Goal: Task Accomplishment & Management: Complete application form

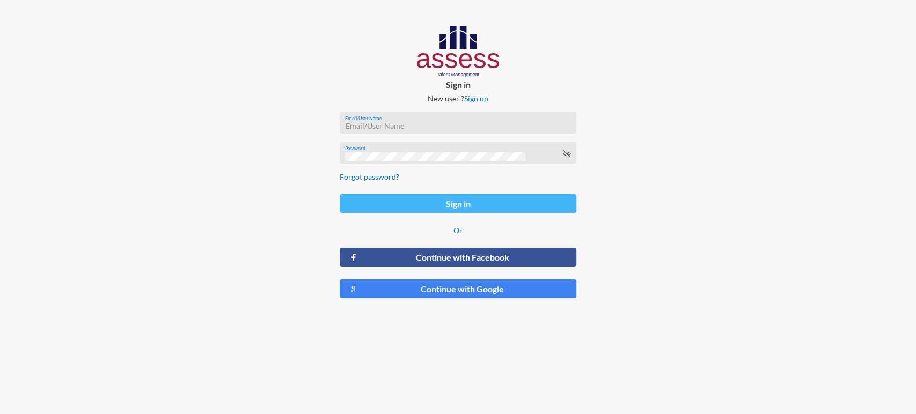
type input "[EMAIL_ADDRESS][DOMAIN_NAME]"
click at [474, 200] on button "Sign in" at bounding box center [458, 203] width 237 height 19
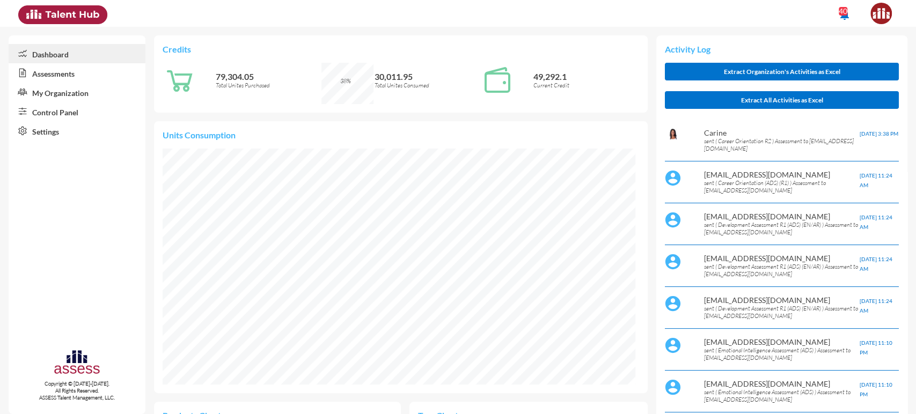
click at [69, 108] on link "Control Panel" at bounding box center [77, 111] width 137 height 19
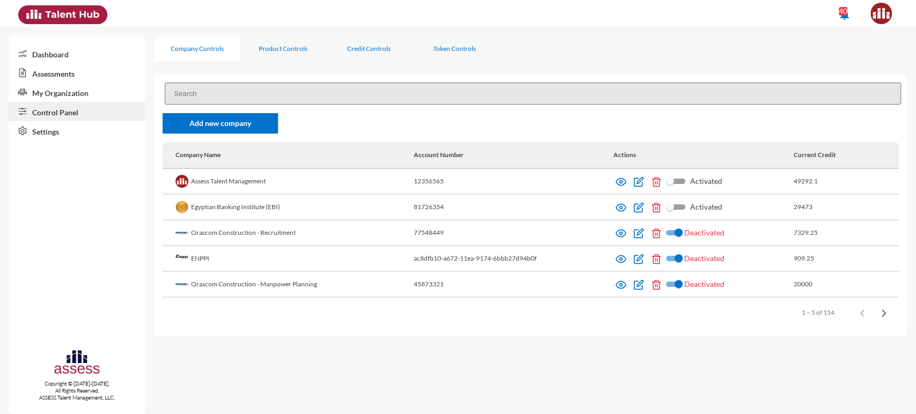
click at [201, 89] on input at bounding box center [533, 94] width 736 height 22
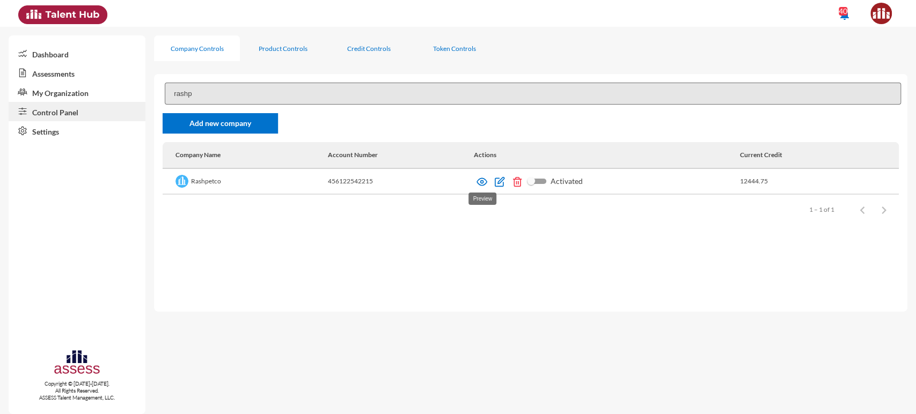
type input "rashp"
click at [481, 183] on img at bounding box center [481, 182] width 11 height 11
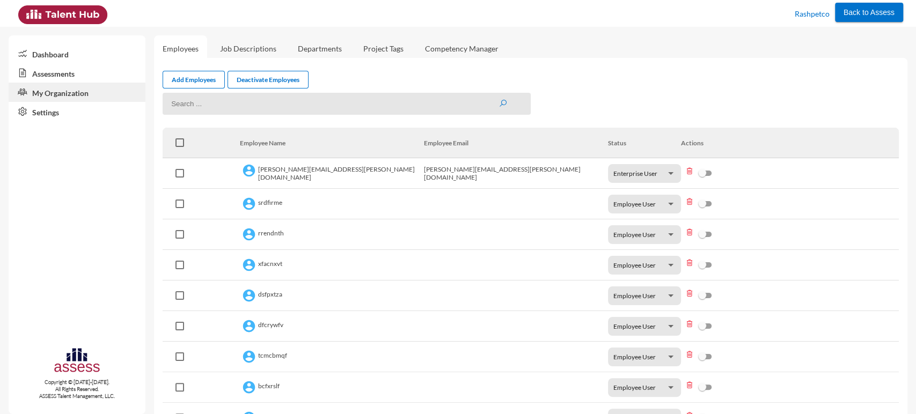
click at [89, 72] on link "Assessments" at bounding box center [77, 72] width 137 height 19
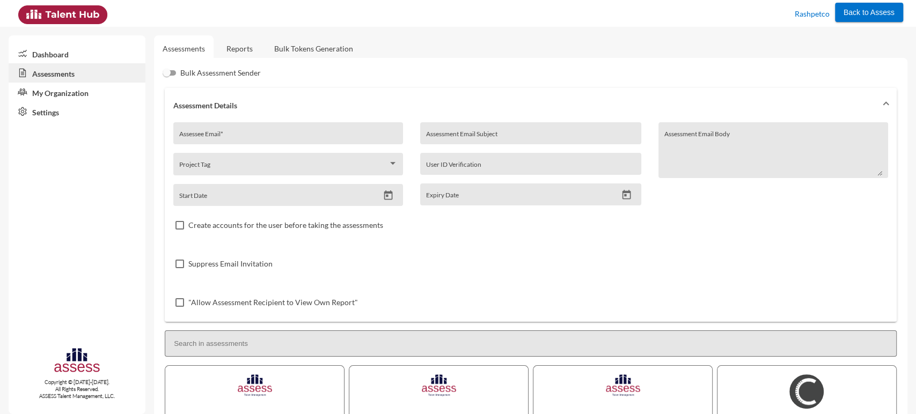
click at [89, 89] on link "My Organization" at bounding box center [77, 92] width 137 height 19
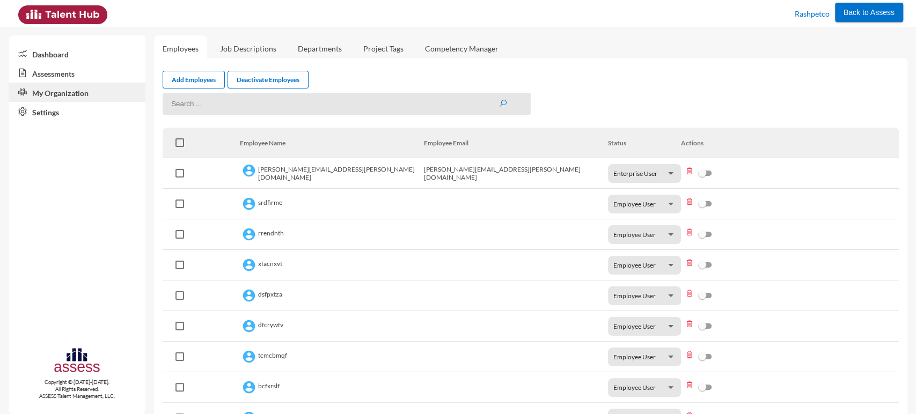
click at [629, 173] on span "Enterprise User" at bounding box center [635, 174] width 44 height 8
click at [657, 102] on div at bounding box center [458, 207] width 916 height 414
click at [376, 108] on input at bounding box center [347, 104] width 368 height 22
paste input "Yasmine.Saad@RASHPETCO.com"
click at [498, 99] on button "submit" at bounding box center [502, 103] width 9 height 9
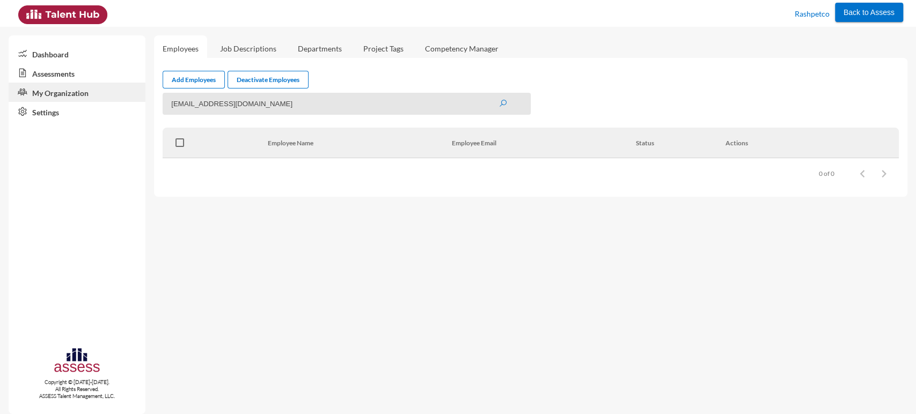
drag, startPoint x: 356, startPoint y: 104, endPoint x: 187, endPoint y: 105, distance: 169.6
click at [187, 105] on input "Yasmine.Saad@RASHPETCO.com" at bounding box center [347, 104] width 368 height 22
type input "Y"
type input "yasmine"
click at [498, 99] on button "submit" at bounding box center [502, 103] width 9 height 9
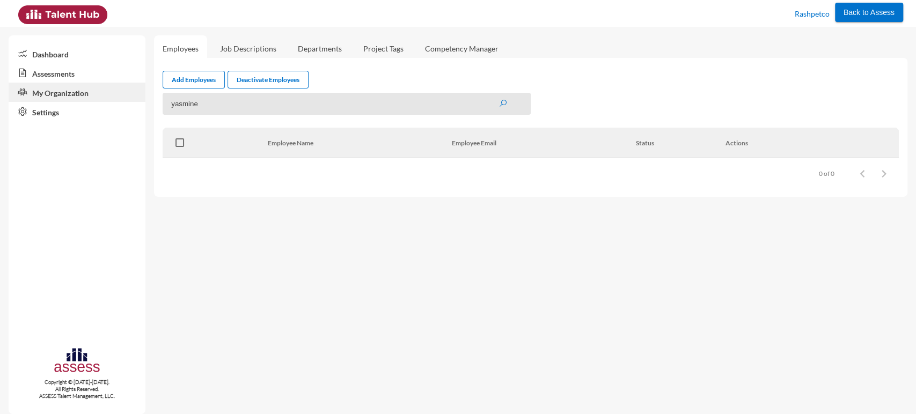
click at [507, 105] on input "yasmine" at bounding box center [347, 104] width 368 height 22
click at [185, 101] on input "yasmine" at bounding box center [347, 104] width 368 height 22
click at [178, 85] on link "Add Employees" at bounding box center [194, 80] width 62 height 18
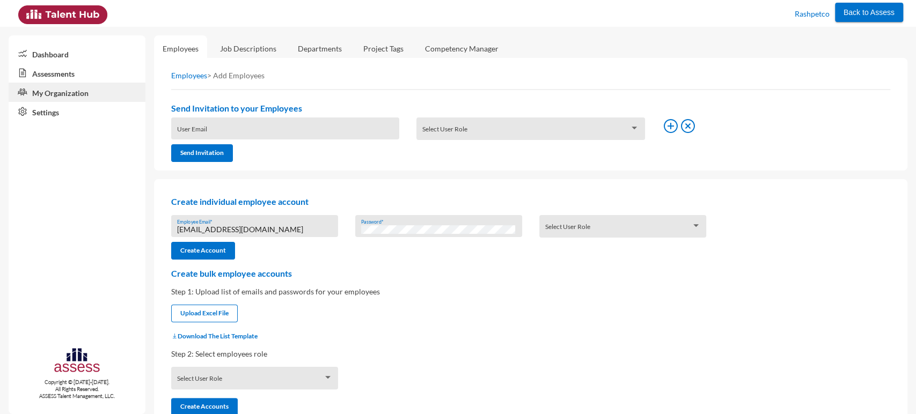
click at [454, 205] on p "Create individual employee account" at bounding box center [530, 201] width 719 height 10
click at [571, 226] on div "Select User Role" at bounding box center [623, 229] width 156 height 17
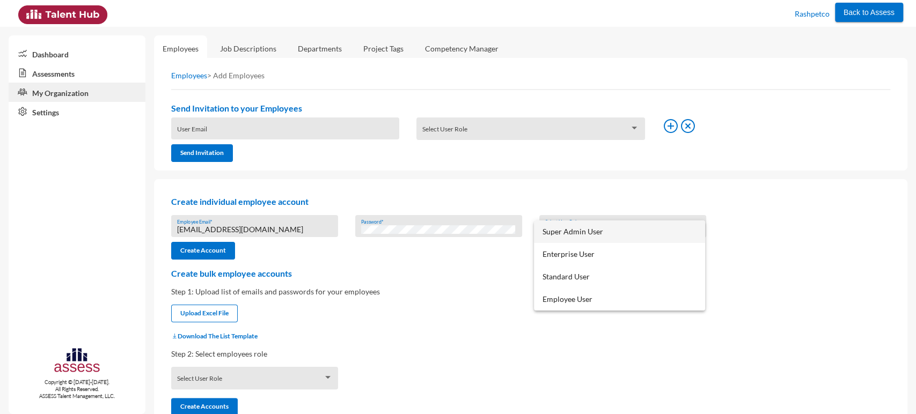
click at [579, 207] on div at bounding box center [458, 207] width 916 height 414
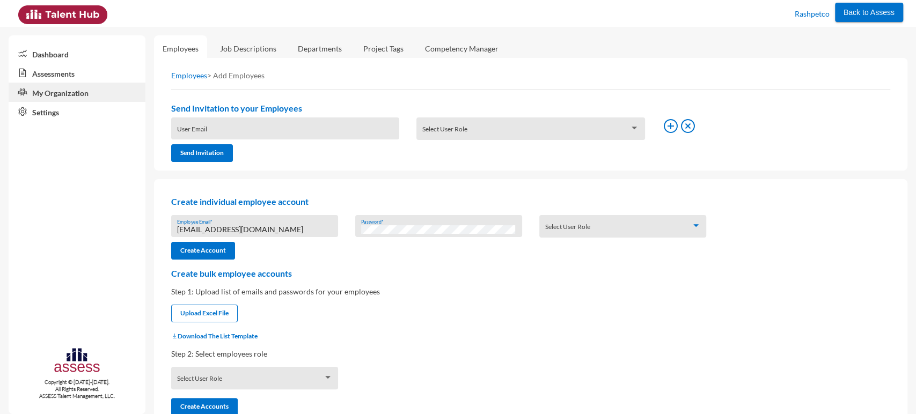
click at [578, 225] on div "Select User Role" at bounding box center [623, 229] width 156 height 17
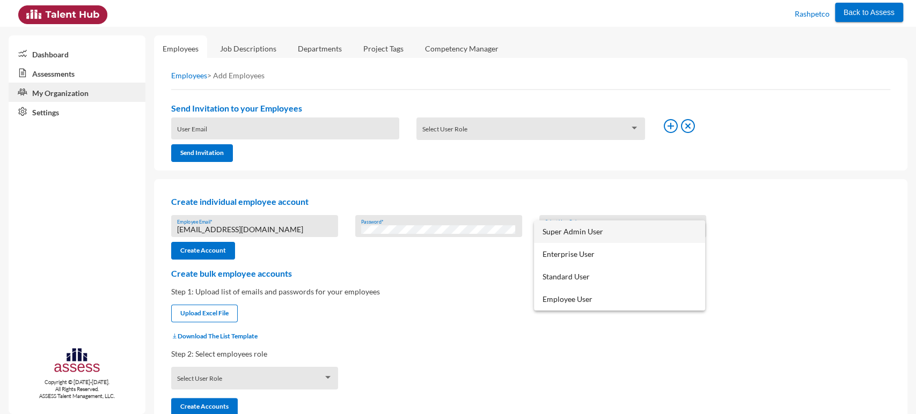
click at [595, 206] on div at bounding box center [458, 207] width 916 height 414
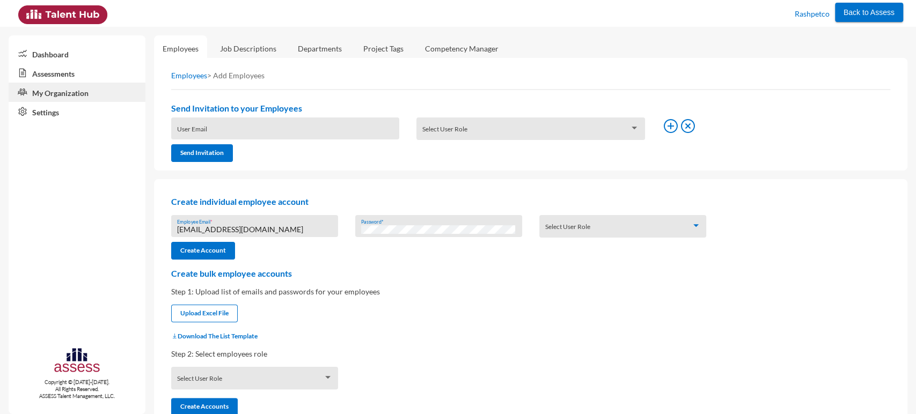
click at [247, 231] on input "[EMAIL_ADDRESS][DOMAIN_NAME]" at bounding box center [255, 229] width 156 height 9
paste input "Yasmine.Saad@RASHPETCO"
type input "Yasmine.Saad@RASHPETCO.com"
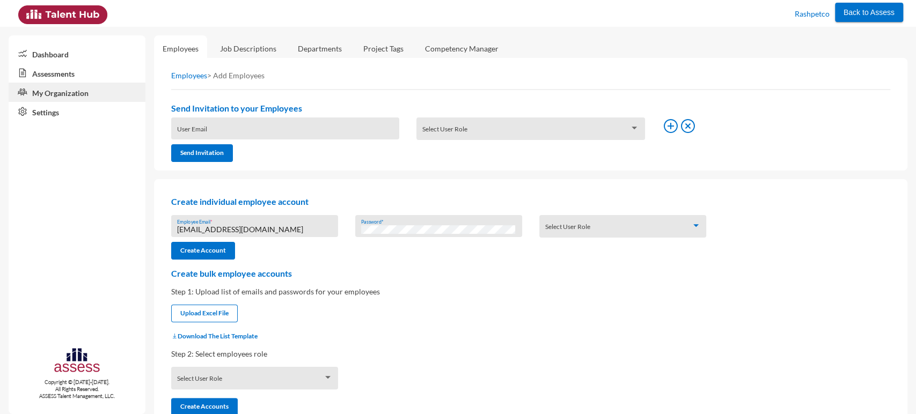
click at [256, 234] on input "Yasmine.Saad@RASHPETCO.com" at bounding box center [255, 229] width 156 height 9
click at [218, 128] on div "User Email" at bounding box center [285, 131] width 217 height 16
paste input "Yasmine.Saad@RASHPETCO.com"
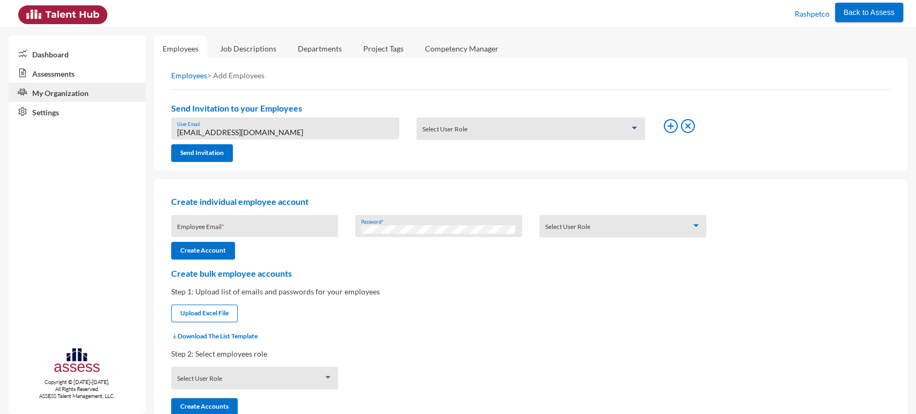
click at [486, 133] on span at bounding box center [525, 132] width 207 height 9
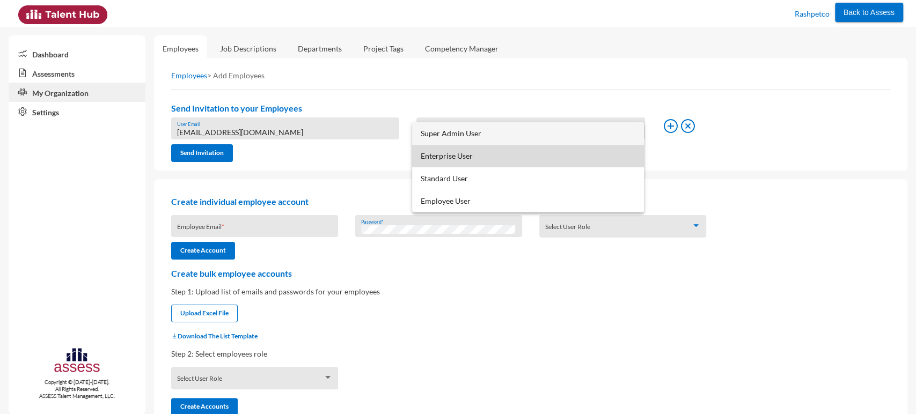
click at [473, 153] on span "Enterprise User" at bounding box center [528, 156] width 215 height 23
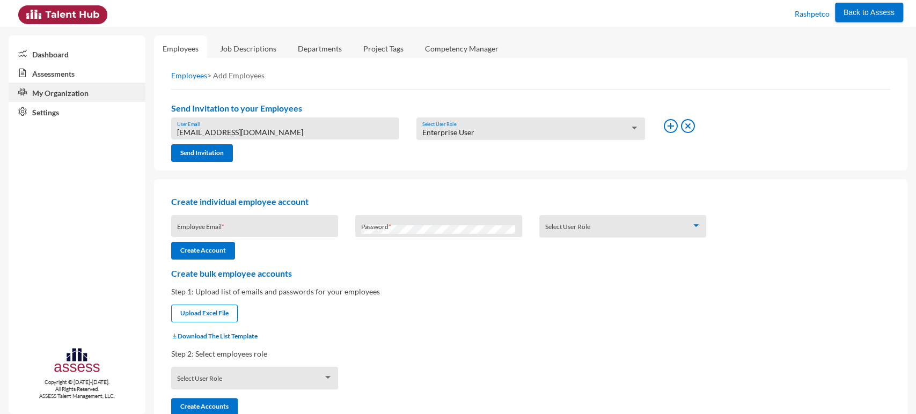
click at [468, 188] on div "Create individual employee account Employee Email * Password * Select User Role…" at bounding box center [530, 301] width 753 height 245
click at [664, 125] on icon at bounding box center [670, 126] width 17 height 17
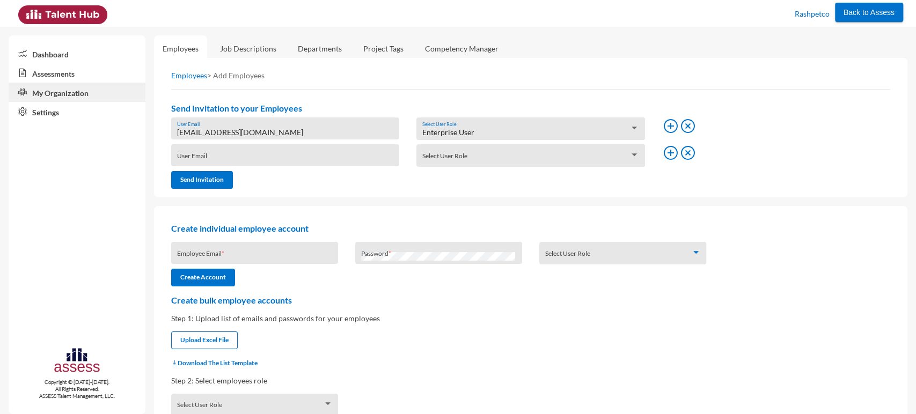
click at [687, 153] on icon at bounding box center [687, 152] width 17 height 17
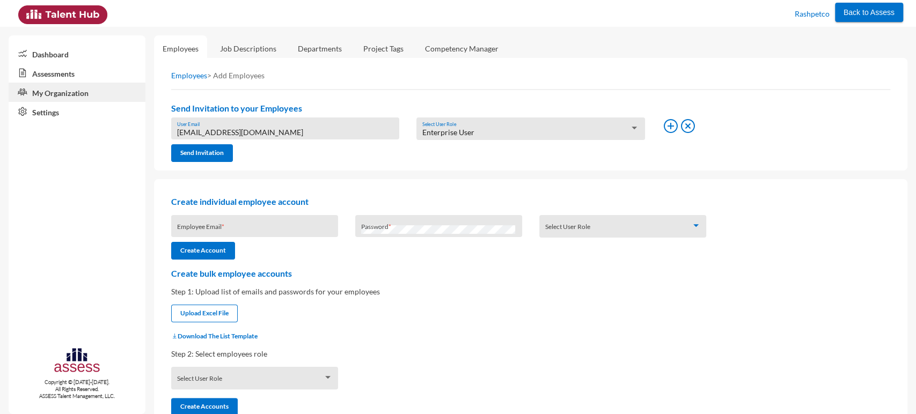
click at [270, 134] on input "Yasmine.Saad@RASHPETCO.com" at bounding box center [285, 132] width 217 height 9
type input "Yasmine.Saad@rashpetco.com"
click at [272, 153] on div "Send Invitation" at bounding box center [255, 153] width 184 height 18
click at [510, 132] on div "Enterprise User" at bounding box center [525, 132] width 207 height 9
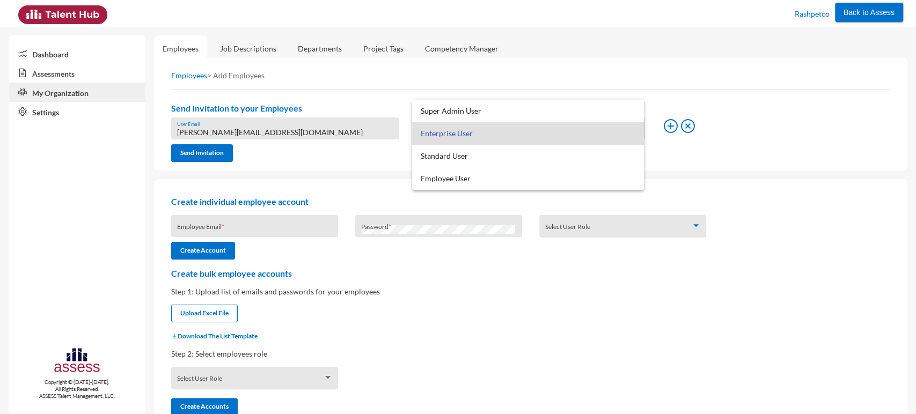
click at [550, 68] on div at bounding box center [458, 207] width 916 height 414
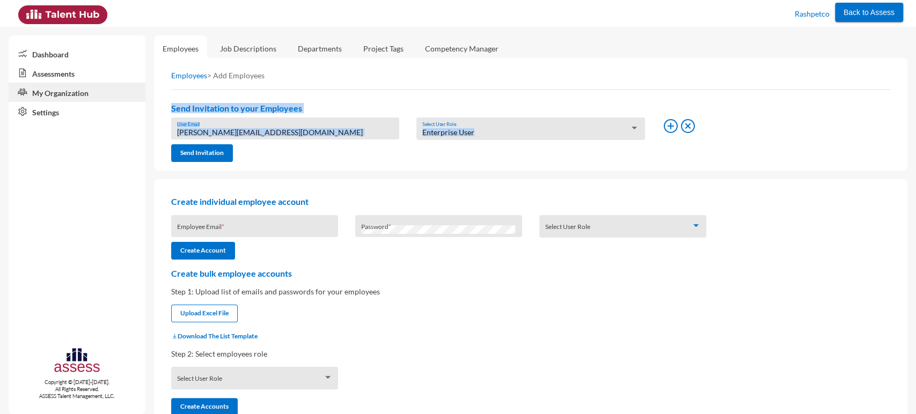
drag, startPoint x: 520, startPoint y: 98, endPoint x: 502, endPoint y: 141, distance: 46.9
click at [502, 141] on div "Employees > Add Employees Send Invitation to your Employees Yasmine.Saad@rashpe…" at bounding box center [530, 114] width 753 height 113
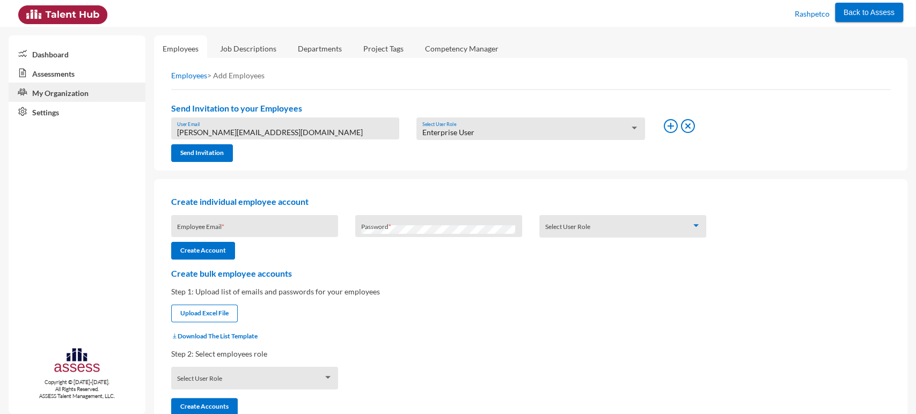
click at [502, 141] on div "Yasmine.Saad@rashpetco.com User Email Enterprise User Select User Role Send Inv…" at bounding box center [531, 140] width 736 height 45
click at [498, 135] on div "Enterprise User" at bounding box center [525, 132] width 207 height 9
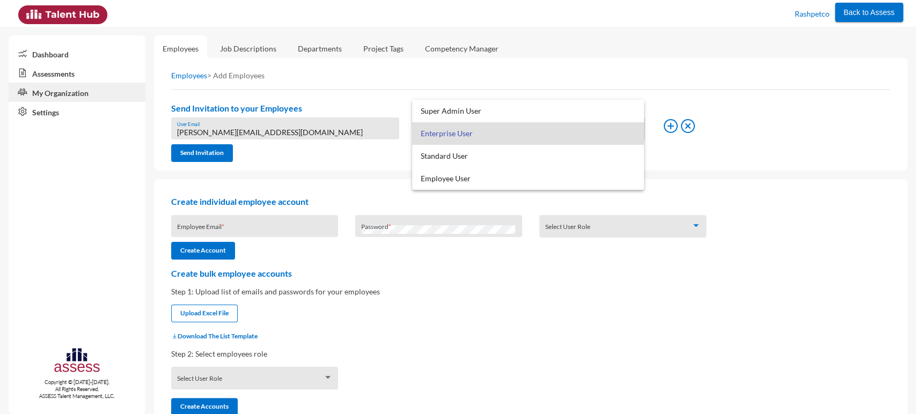
click at [549, 86] on div at bounding box center [458, 207] width 916 height 414
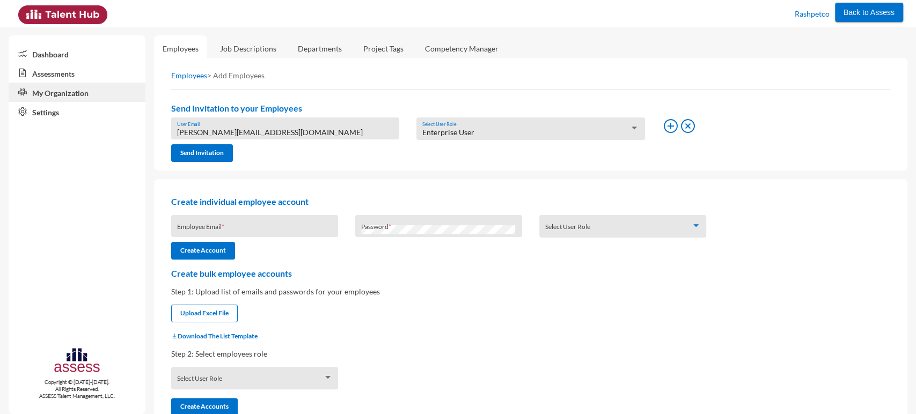
click at [228, 133] on input "Yasmine.Saad@rashpetco.com" at bounding box center [285, 132] width 217 height 9
click at [204, 158] on button "Send Invitation" at bounding box center [202, 153] width 62 height 18
click at [219, 133] on input "Yasmine.Saad@rashpetco.com" at bounding box center [285, 132] width 217 height 9
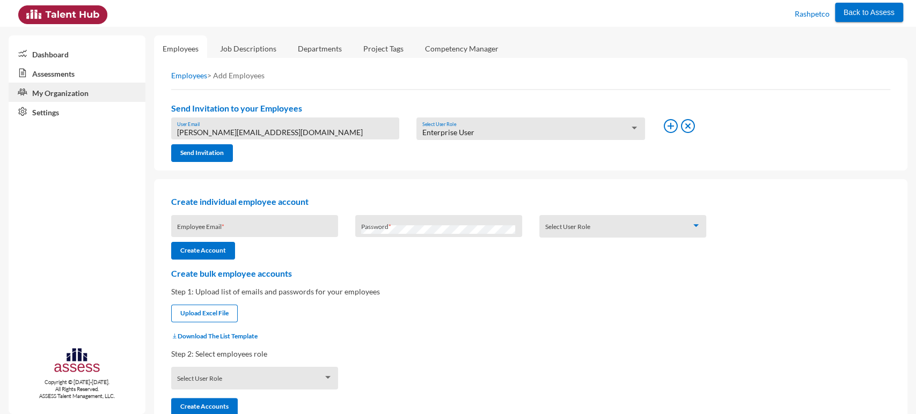
click at [219, 133] on input "Yasmine.Saad@rashpetco.com" at bounding box center [285, 132] width 217 height 9
click at [249, 38] on link "Job Descriptions" at bounding box center [248, 48] width 74 height 26
click at [232, 42] on link "Job Descriptions" at bounding box center [248, 48] width 74 height 26
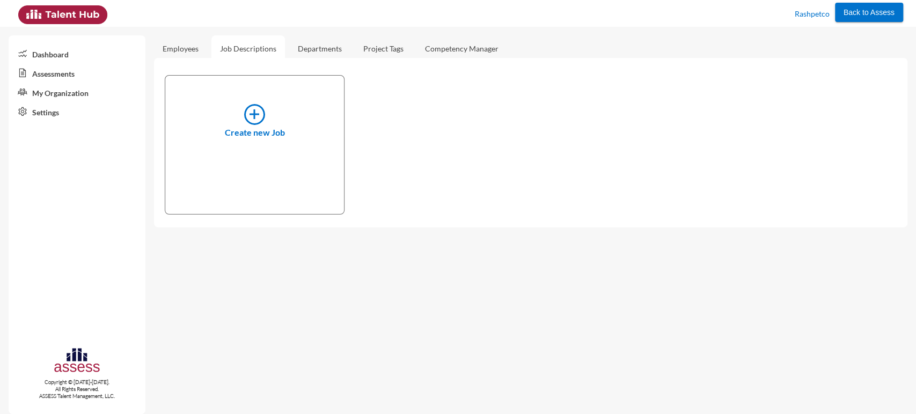
click at [191, 43] on link "Employees" at bounding box center [180, 48] width 53 height 26
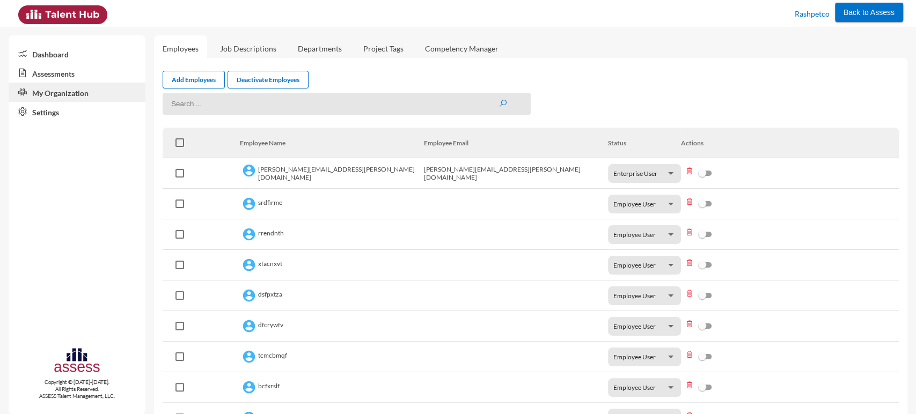
click at [205, 107] on input at bounding box center [347, 104] width 368 height 22
paste input "Yasmine.Saad@rashpetco.com"
type input "Yasmine.Saad@rashpetco.com"
click at [498, 99] on button "submit" at bounding box center [502, 103] width 9 height 9
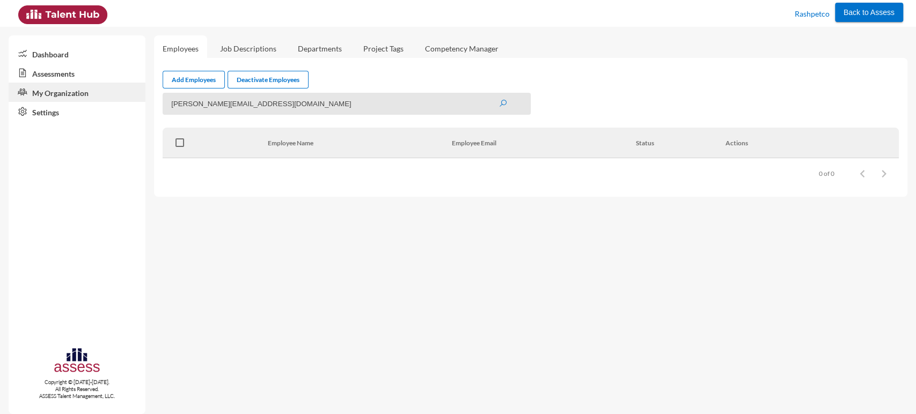
click at [236, 102] on input "Yasmine.Saad@rashpetco.com" at bounding box center [347, 104] width 368 height 22
click at [339, 76] on div "Add Employees Deactivate Employees" at bounding box center [531, 80] width 736 height 18
click at [253, 49] on link "Job Descriptions" at bounding box center [248, 48] width 74 height 26
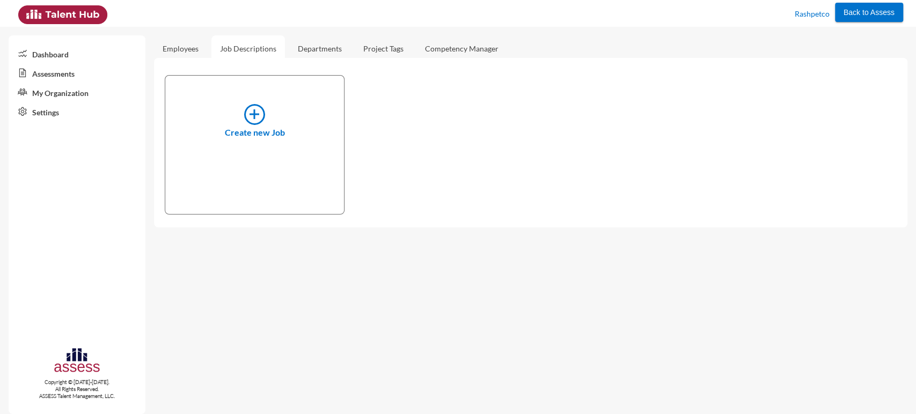
click at [193, 48] on link "Employees" at bounding box center [180, 48] width 53 height 26
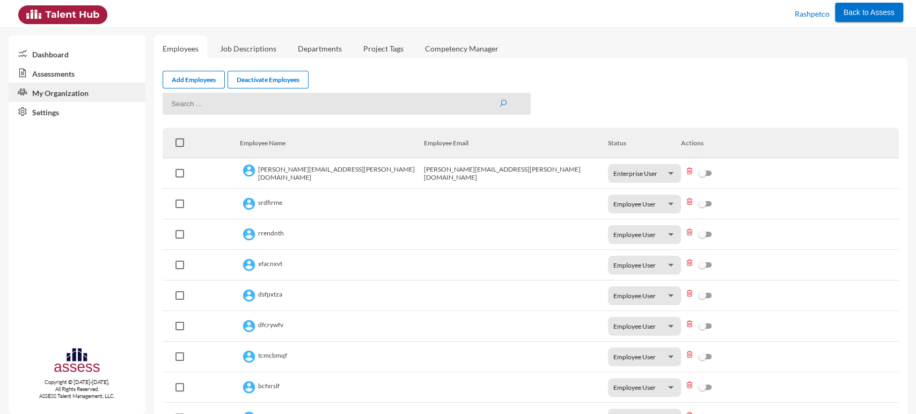
click at [197, 106] on input at bounding box center [347, 104] width 368 height 22
type input "yasmin"
click at [498, 99] on button "submit" at bounding box center [502, 103] width 9 height 9
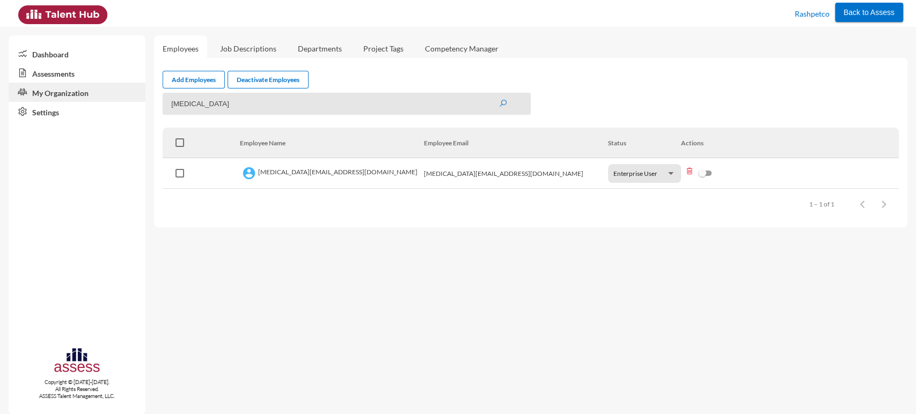
click at [322, 173] on td "yasmin.saad@rashpetco.com" at bounding box center [332, 173] width 184 height 31
copy td "yasmin.saad@rashpetco.com"
click at [206, 110] on input "yasmin" at bounding box center [347, 104] width 368 height 22
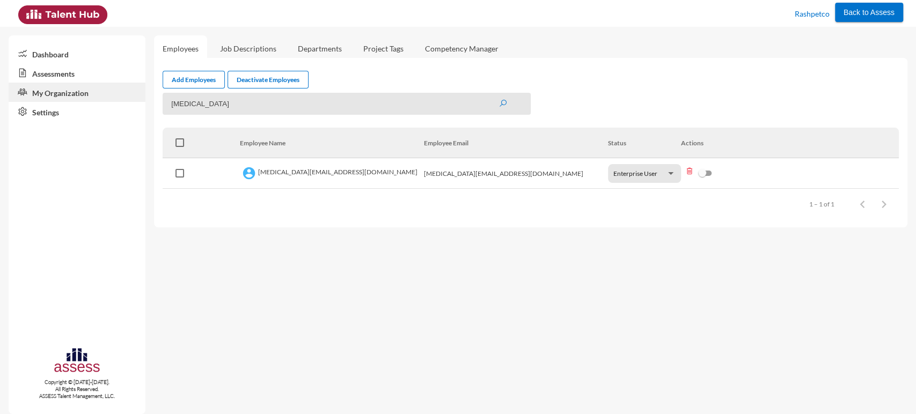
click at [206, 110] on input "yasmin" at bounding box center [347, 104] width 368 height 22
click at [306, 170] on td "yasmin.saad@rashpetco.com" at bounding box center [332, 173] width 184 height 31
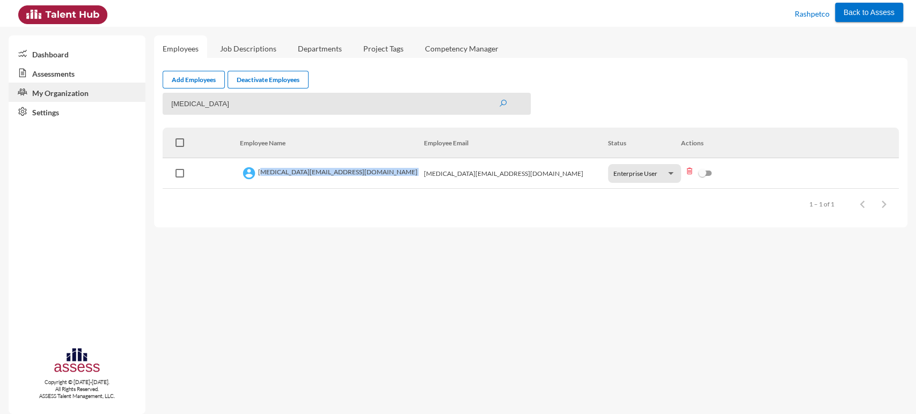
copy td "yasmin.saad@rashpetco.com"
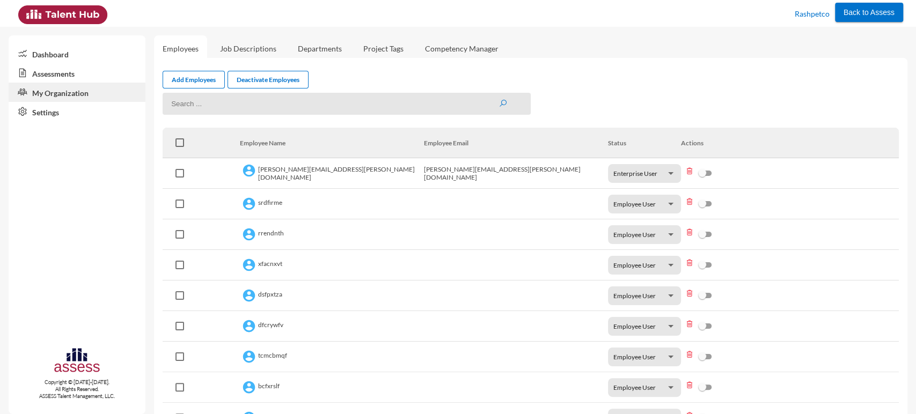
click at [380, 109] on input at bounding box center [347, 104] width 368 height 22
type input "[MEDICAL_DATA]"
click at [498, 99] on button "submit" at bounding box center [502, 103] width 9 height 9
